Goal: Find specific page/section: Find specific page/section

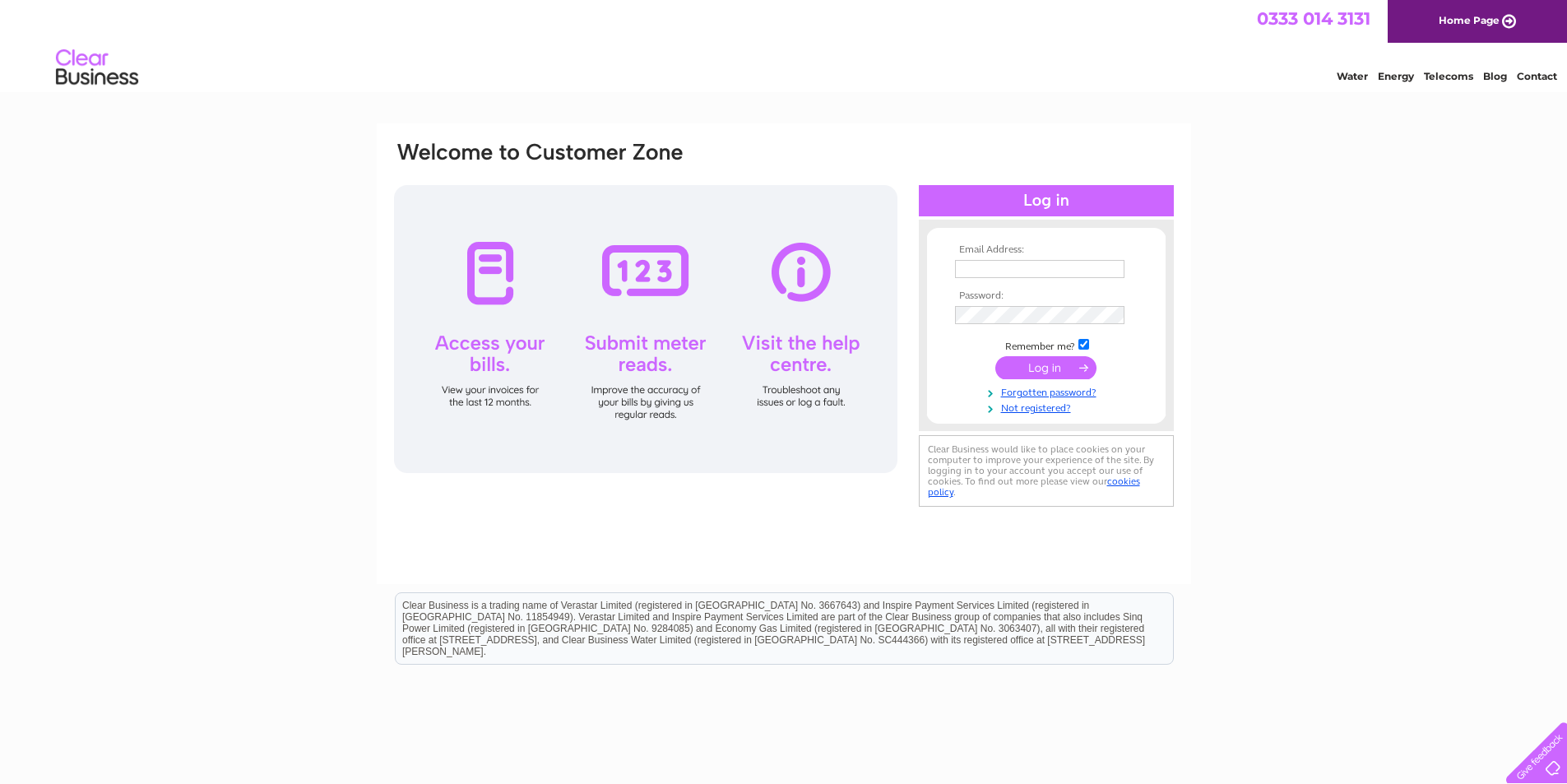
type input "sdkettlewell@hotmail.co.uk"
click at [1045, 364] on input "submit" at bounding box center [1046, 367] width 101 height 23
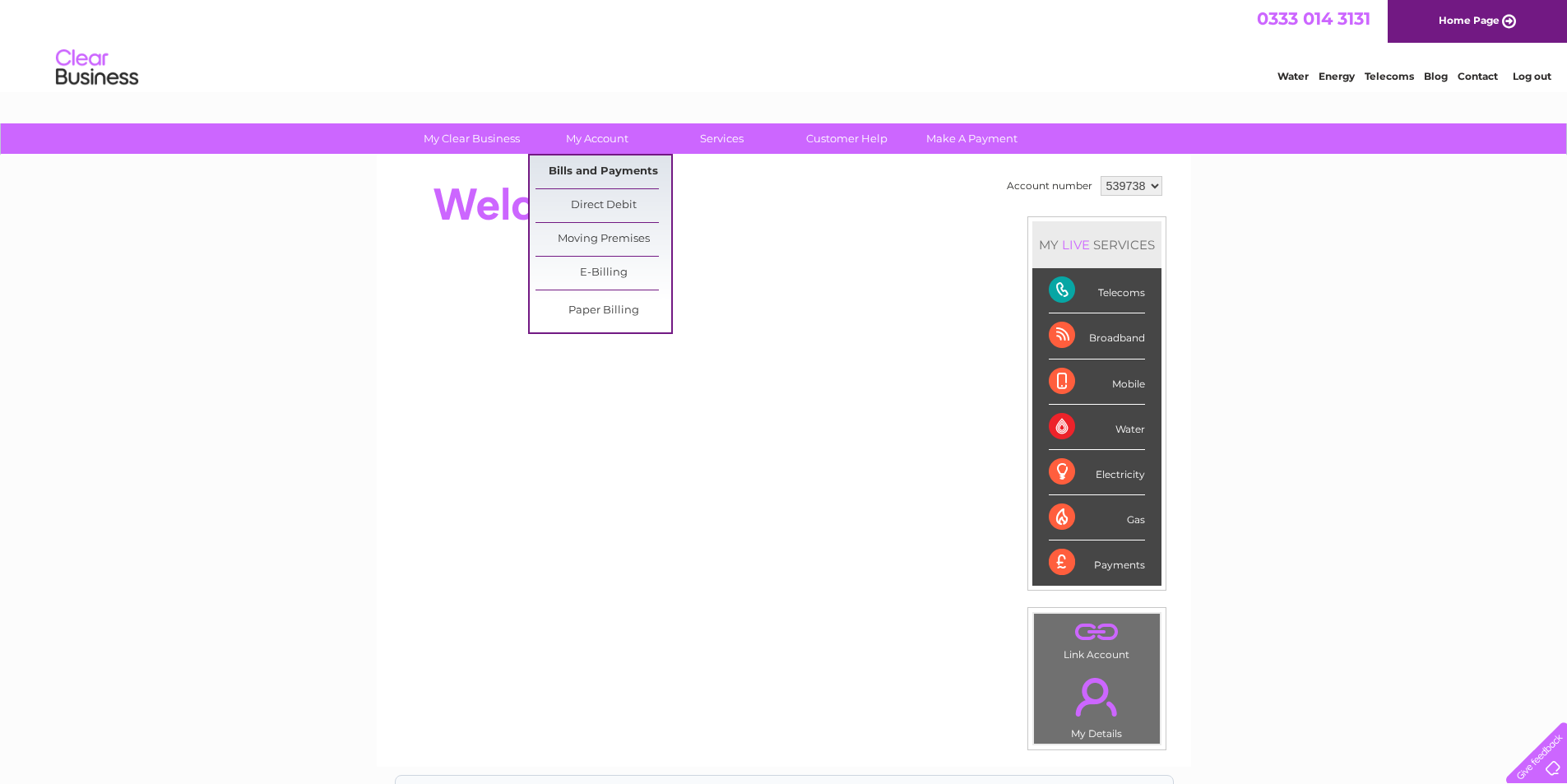
click at [591, 166] on link "Bills and Payments" at bounding box center [603, 172] width 136 height 33
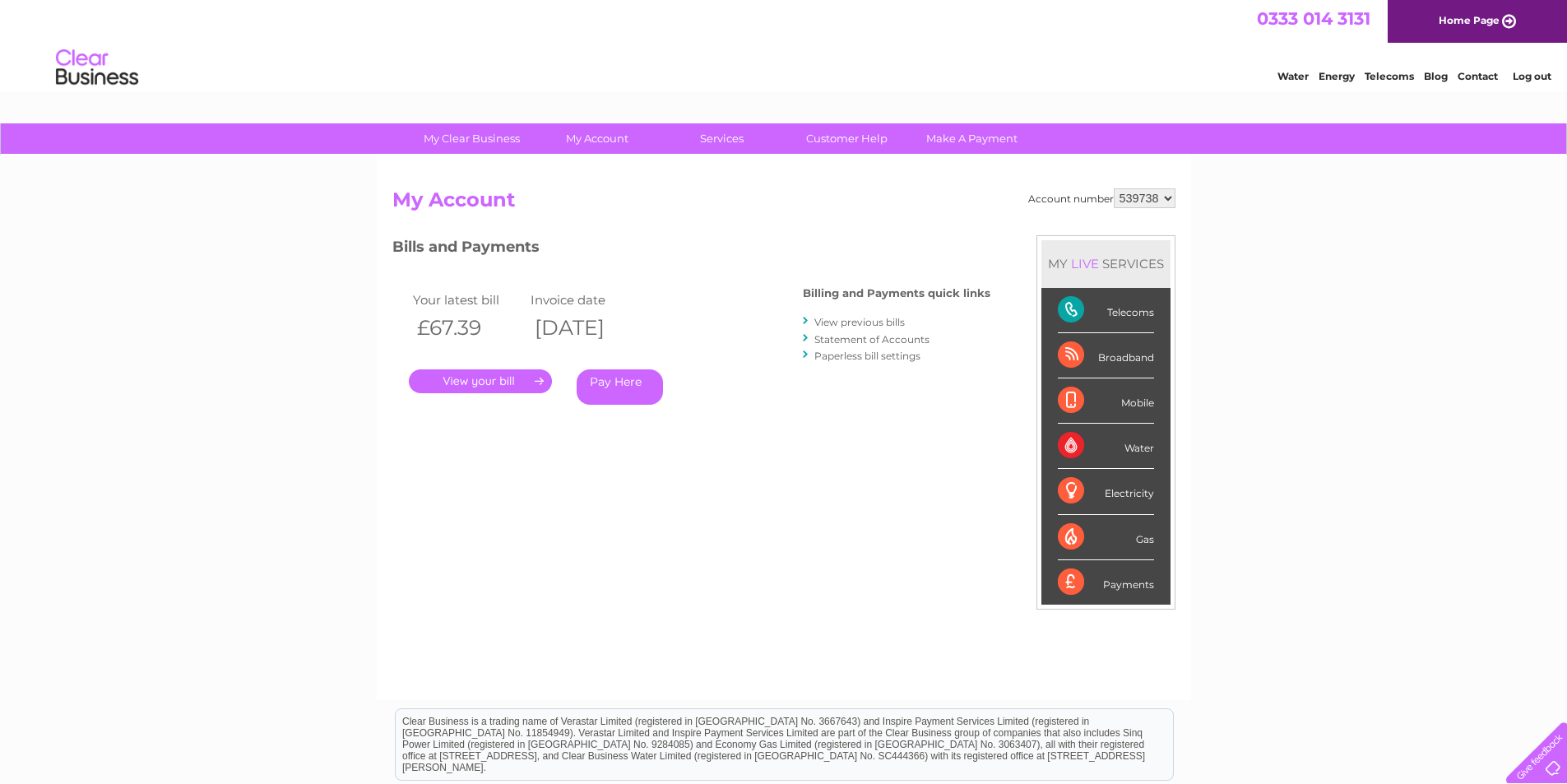
click at [474, 381] on link "." at bounding box center [480, 380] width 143 height 24
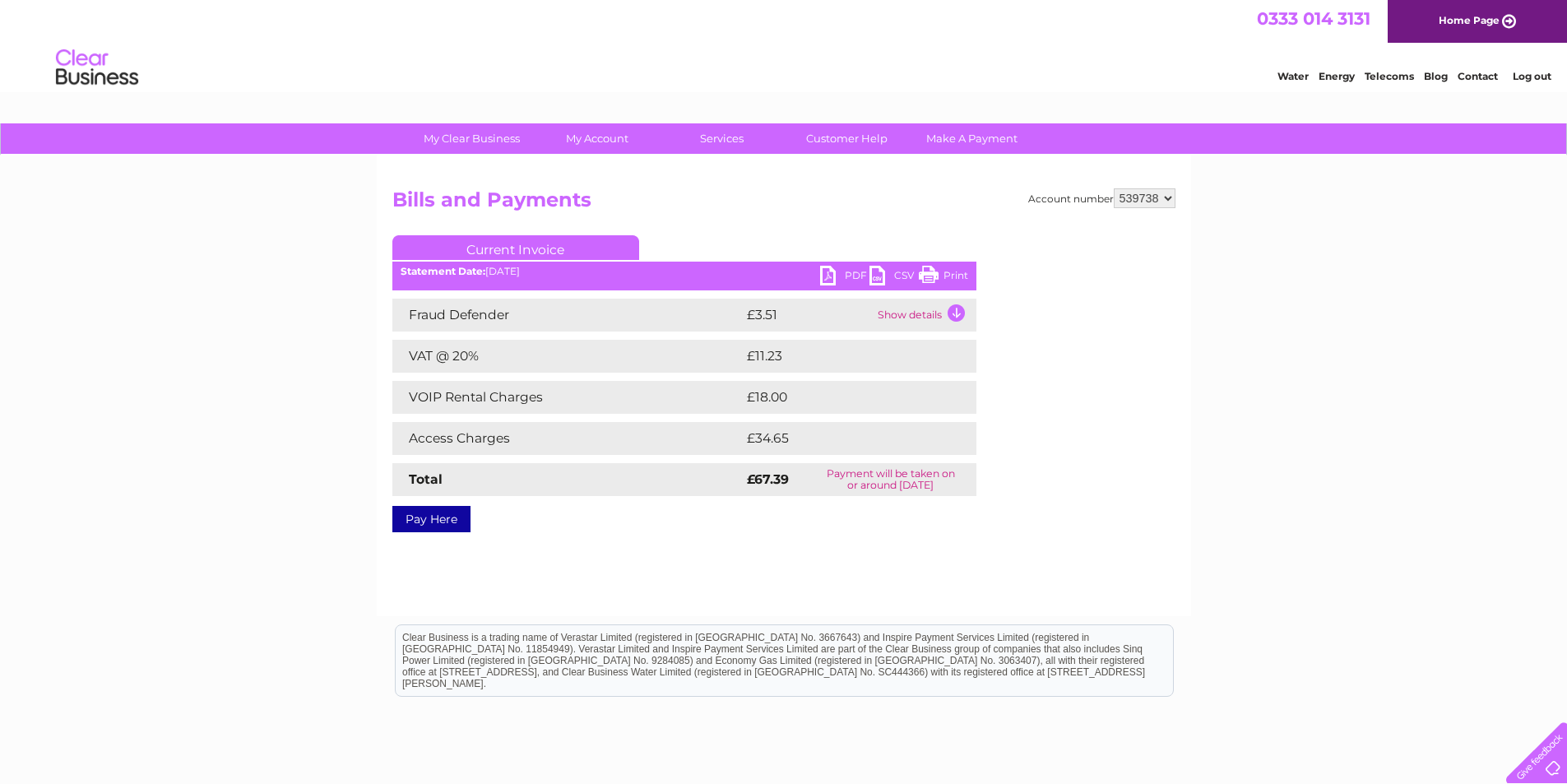
drag, startPoint x: 926, startPoint y: 270, endPoint x: 1228, endPoint y: 57, distance: 369.6
click at [926, 270] on link "Print" at bounding box center [944, 277] width 49 height 24
